Goal: Check status: Verify the current state of an ongoing process or item

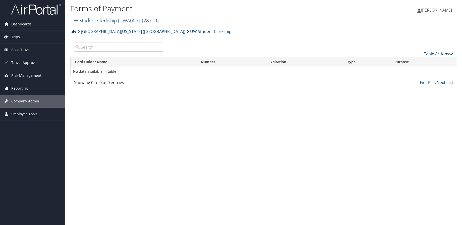
click at [27, 113] on span "Employee Tools" at bounding box center [24, 114] width 26 height 13
click at [25, 89] on span "Reporting" at bounding box center [19, 88] width 17 height 13
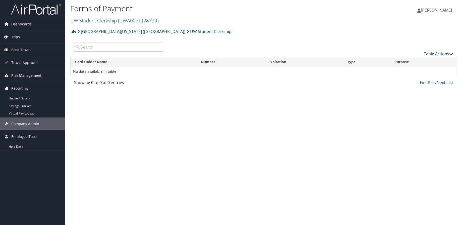
click at [30, 73] on span "Risk Management" at bounding box center [26, 75] width 30 height 13
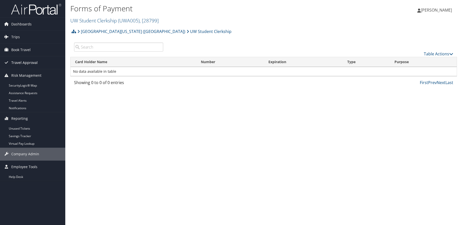
click at [26, 64] on span "Travel Approval" at bounding box center [24, 62] width 26 height 13
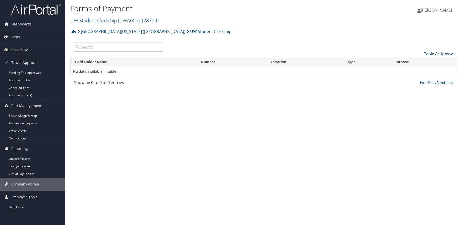
click at [26, 55] on span "Book Travel" at bounding box center [20, 49] width 19 height 13
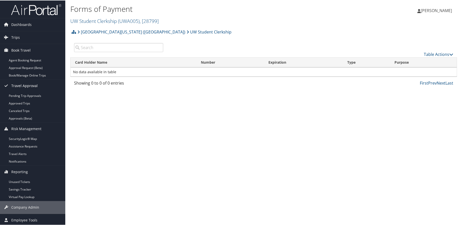
click at [23, 85] on span "Travel Approval" at bounding box center [24, 85] width 26 height 13
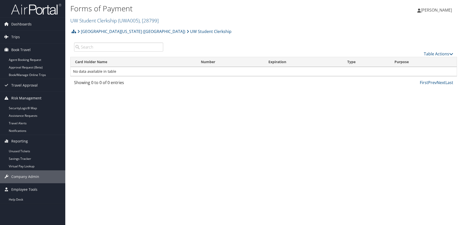
click at [27, 96] on span "Risk Management" at bounding box center [26, 98] width 30 height 13
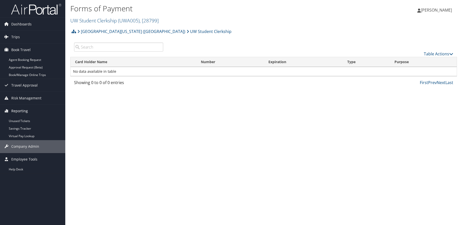
click at [21, 111] on span "Reporting" at bounding box center [19, 111] width 17 height 13
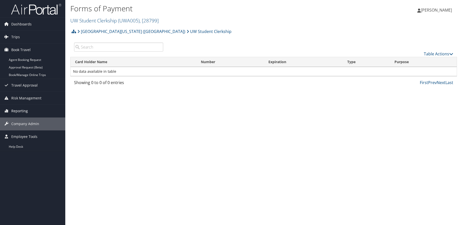
click at [21, 111] on span "Reporting" at bounding box center [19, 111] width 17 height 13
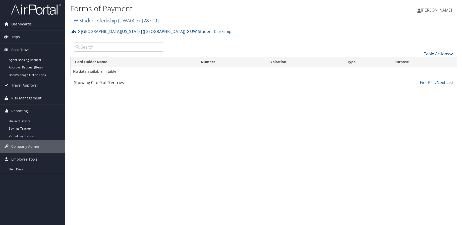
click at [24, 96] on span "Risk Management" at bounding box center [26, 98] width 30 height 13
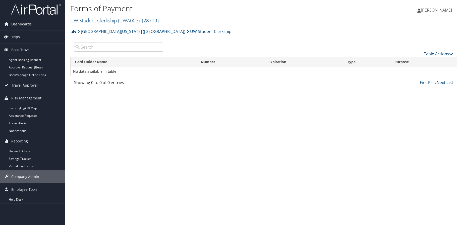
click at [24, 85] on span "Travel Approval" at bounding box center [24, 85] width 26 height 13
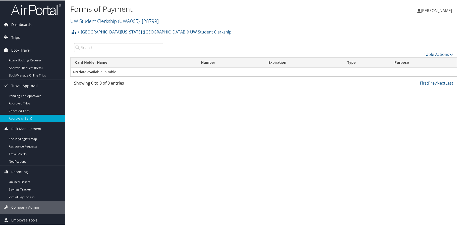
click at [30, 119] on link "Approvals (Beta)" at bounding box center [32, 118] width 65 height 8
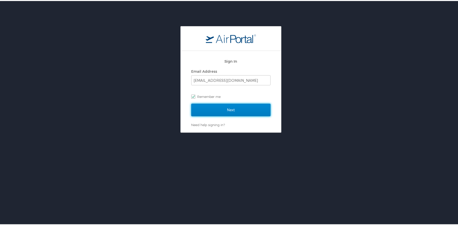
click at [243, 111] on input "Next" at bounding box center [230, 108] width 79 height 13
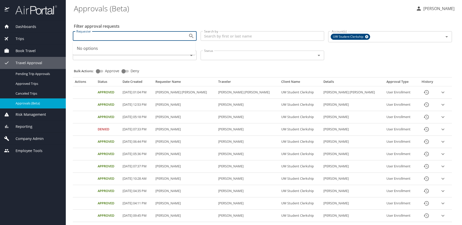
click at [133, 37] on input "Requester" at bounding box center [127, 36] width 106 height 7
type input "a"
click at [246, 37] on input "Search by" at bounding box center [263, 36] width 124 height 10
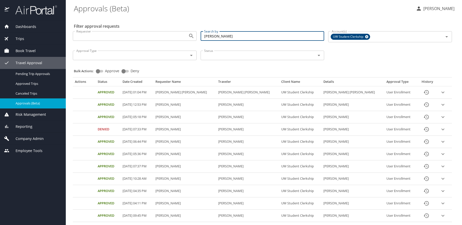
type input "[PERSON_NAME]"
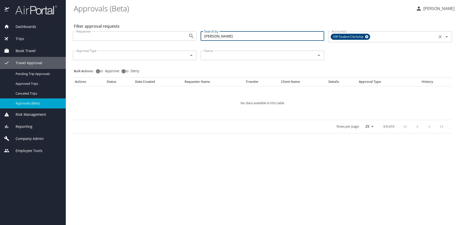
click at [368, 37] on icon at bounding box center [367, 37] width 4 height 6
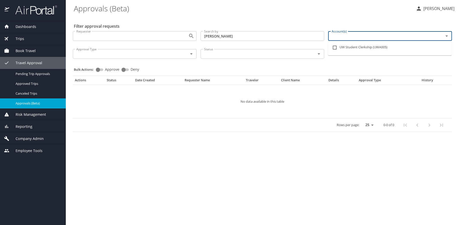
click at [417, 39] on input "Account(s)" at bounding box center [383, 36] width 106 height 7
click at [376, 46] on li "UW Student Clerkship (UWA005)" at bounding box center [390, 48] width 124 height 12
checkbox input "true"
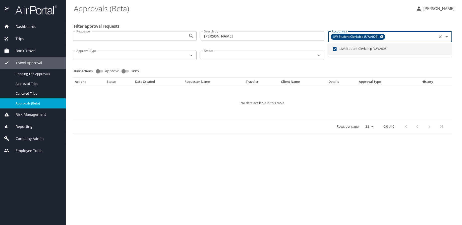
drag, startPoint x: 250, startPoint y: 42, endPoint x: 253, endPoint y: 39, distance: 3.8
click at [251, 42] on div "Search by [PERSON_NAME] Search by" at bounding box center [263, 36] width 128 height 19
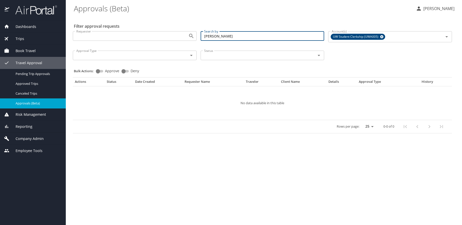
drag, startPoint x: 247, startPoint y: 39, endPoint x: 173, endPoint y: 39, distance: 74.4
click at [173, 39] on div "Requester Requester Search by [PERSON_NAME] Search by Account(s) UW Student Cle…" at bounding box center [262, 45] width 383 height 36
